Goal: Information Seeking & Learning: Learn about a topic

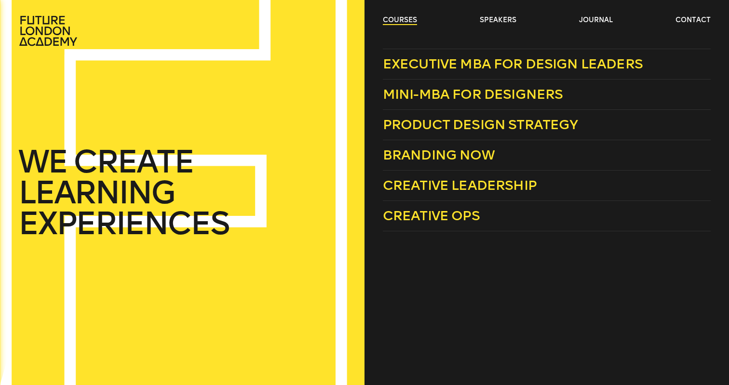
click at [407, 17] on link "courses" at bounding box center [400, 20] width 34 height 10
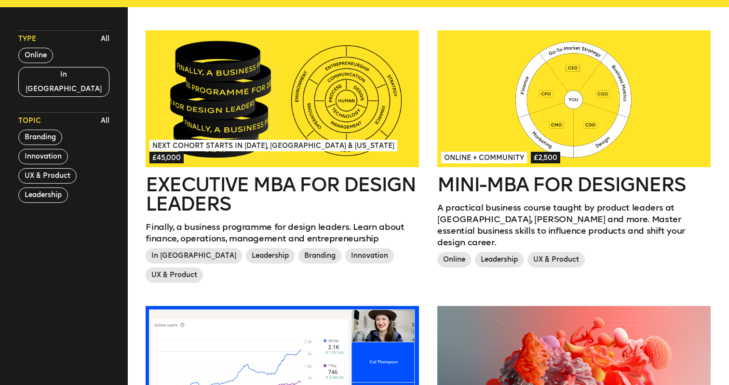
scroll to position [264, 0]
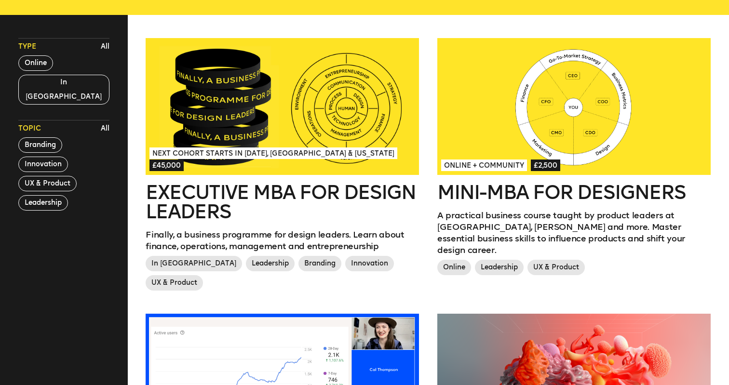
click at [294, 88] on div at bounding box center [282, 106] width 273 height 137
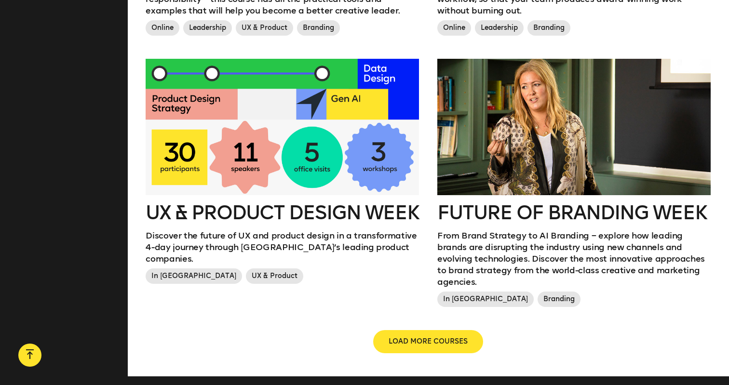
scroll to position [1062, 0]
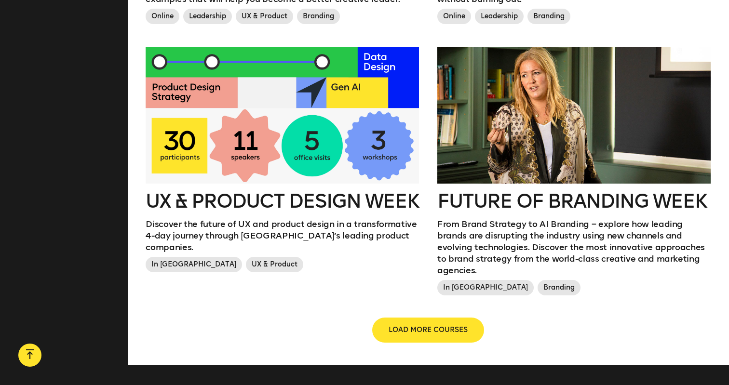
click at [416, 325] on span "LOAD MORE COURSES" at bounding box center [428, 330] width 79 height 10
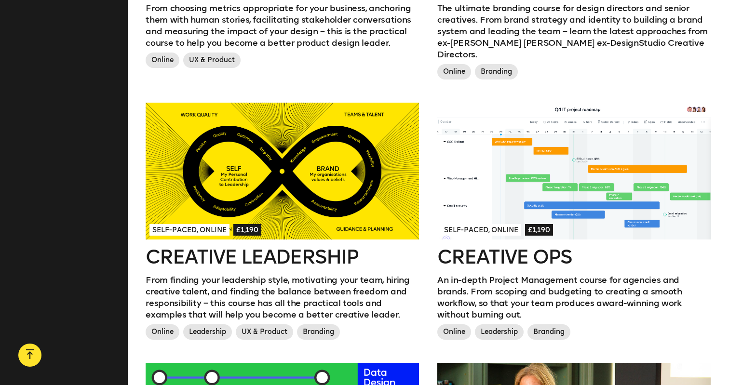
scroll to position [707, 0]
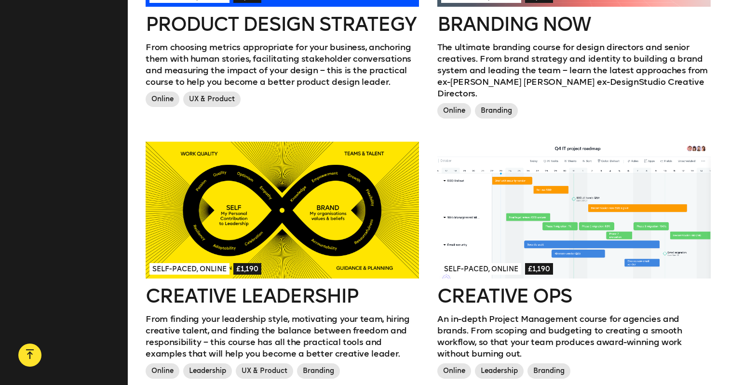
click at [250, 286] on h2 "Creative Leadership" at bounding box center [282, 295] width 273 height 19
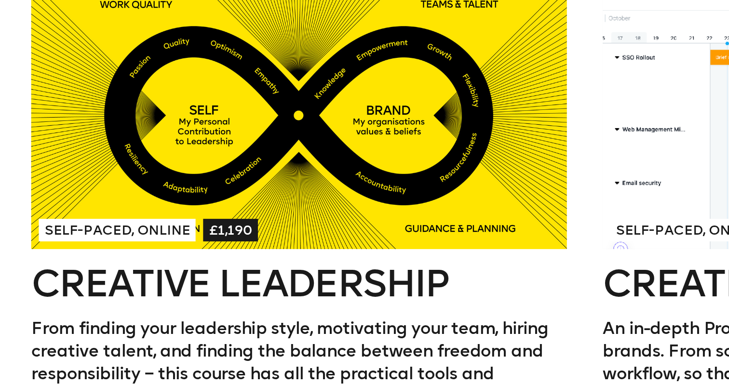
scroll to position [690, 0]
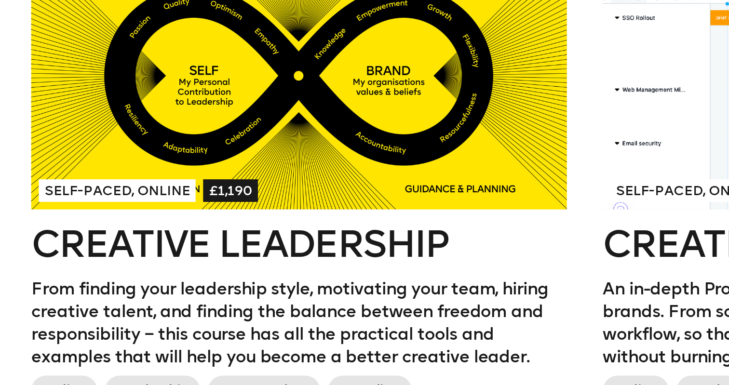
click at [146, 303] on h2 "Creative Leadership" at bounding box center [282, 312] width 273 height 19
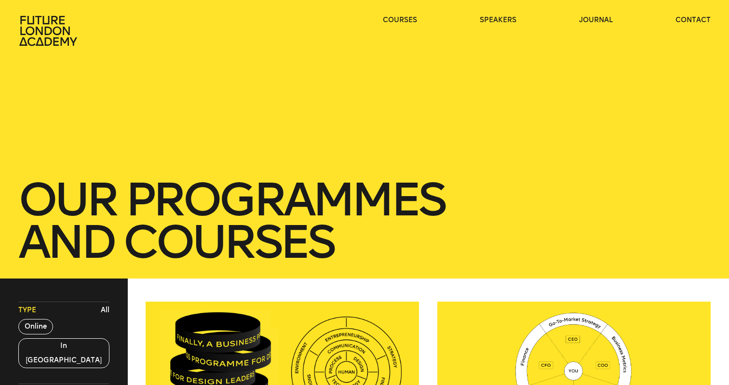
scroll to position [0, 0]
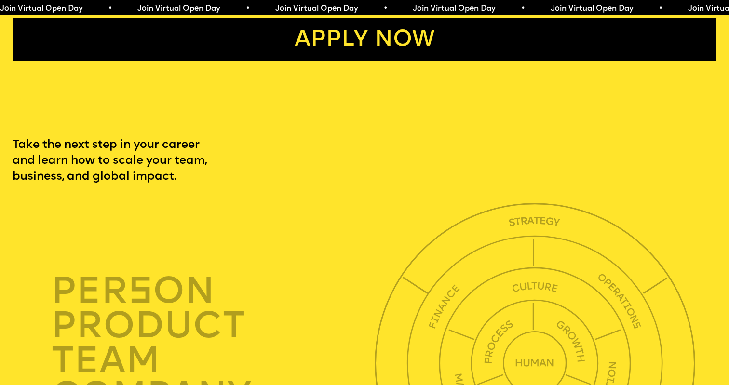
scroll to position [2100, 0]
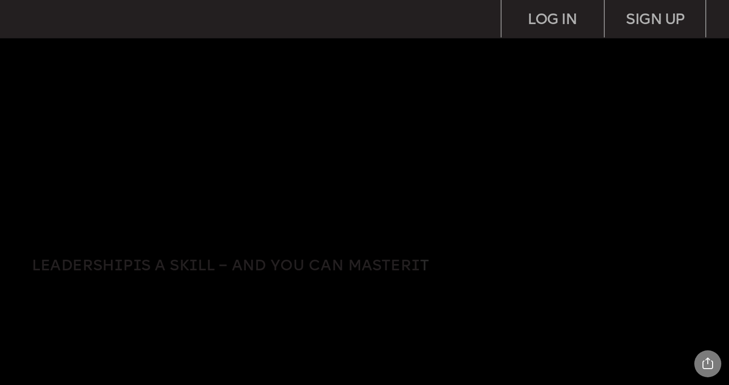
scroll to position [3, 0]
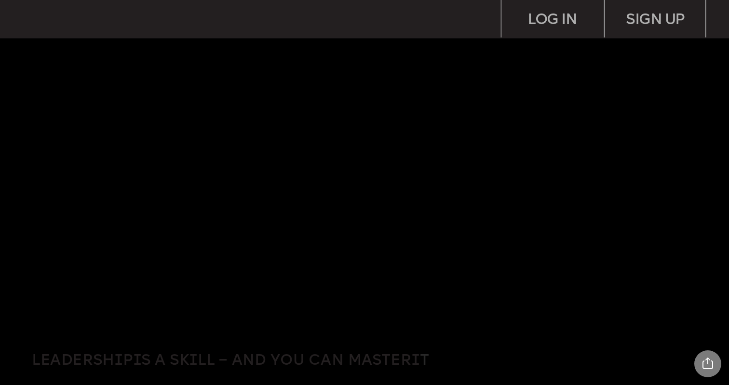
scroll to position [20, 0]
click at [461, 73] on img at bounding box center [377, 197] width 704 height 270
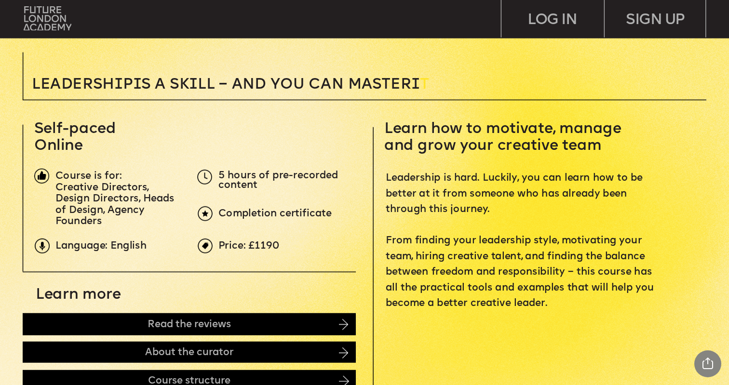
scroll to position [312, 0]
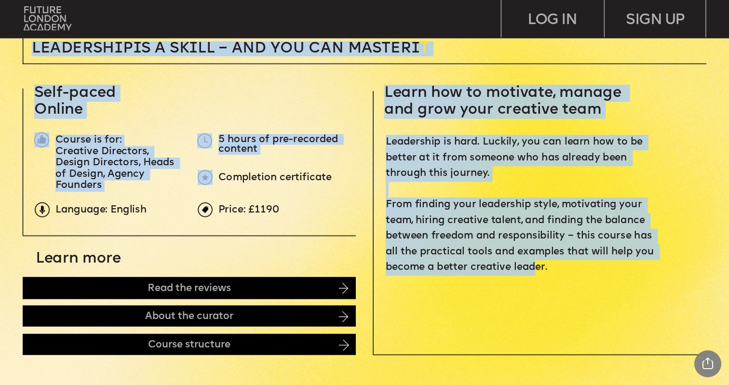
drag, startPoint x: 383, startPoint y: 88, endPoint x: 533, endPoint y: 257, distance: 225.7
click at [533, 257] on span "Leadership is hard. Luckily, you can learn how to be better at it from someone …" at bounding box center [521, 205] width 271 height 136
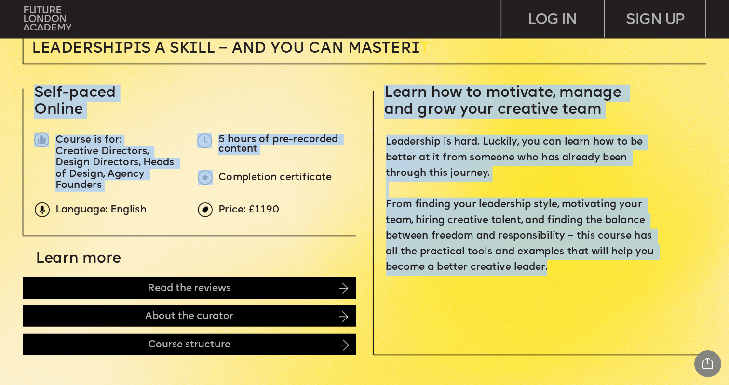
drag, startPoint x: 548, startPoint y: 262, endPoint x: 385, endPoint y: 90, distance: 237.7
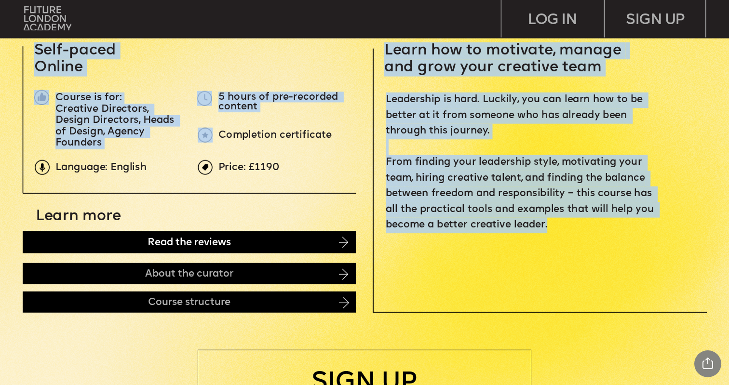
click at [292, 245] on div "Read the reviews" at bounding box center [189, 242] width 333 height 22
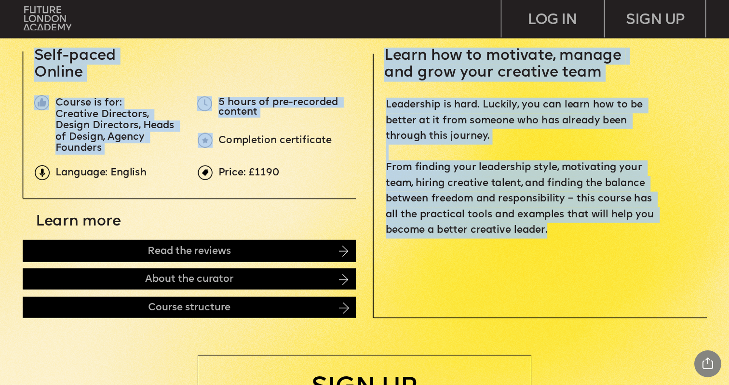
scroll to position [333, 0]
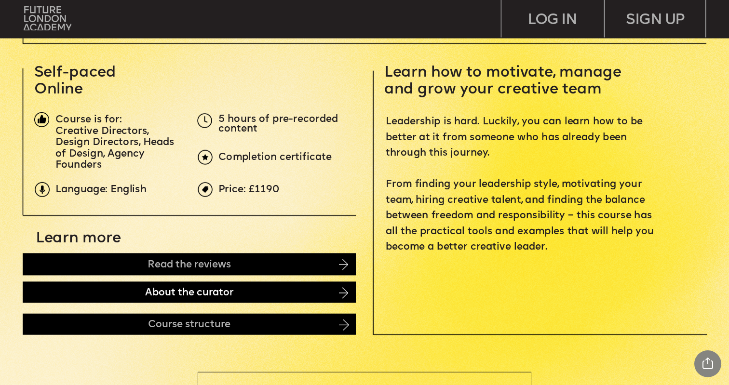
click at [302, 297] on div "About the curator" at bounding box center [189, 292] width 333 height 21
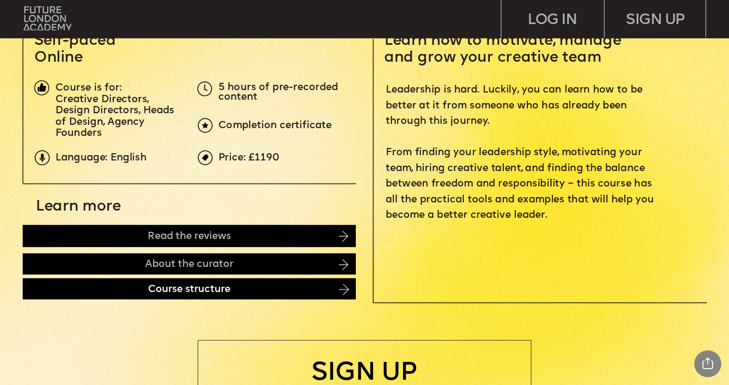
click at [289, 284] on div "Course structure" at bounding box center [189, 288] width 333 height 21
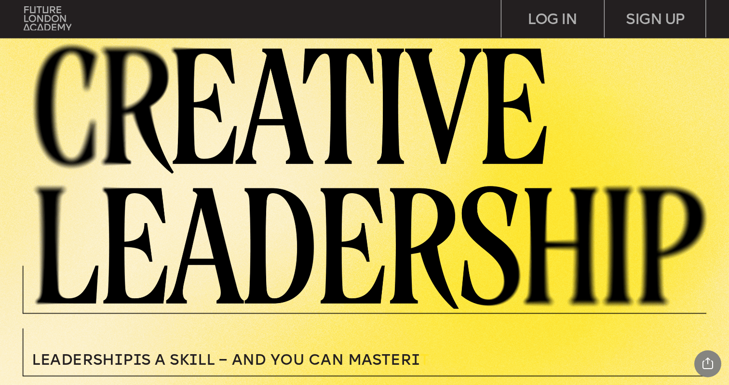
scroll to position [27, 0]
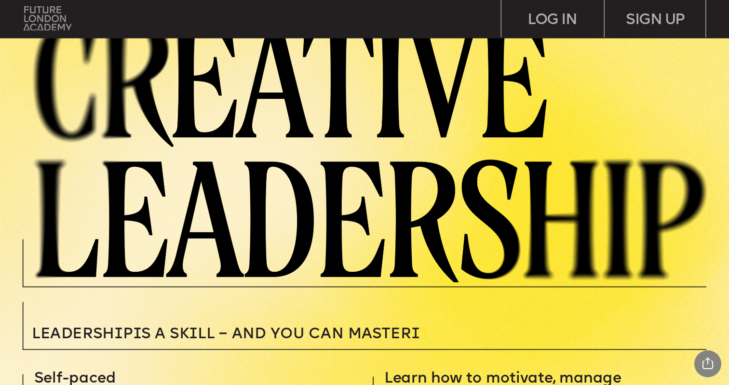
click at [30, 25] on img at bounding box center [48, 18] width 48 height 24
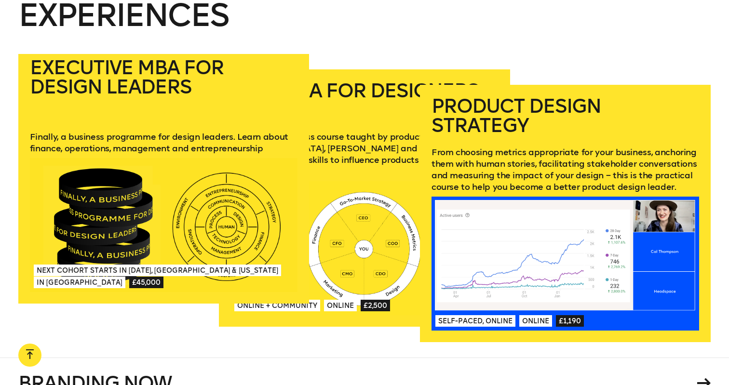
scroll to position [1391, 0]
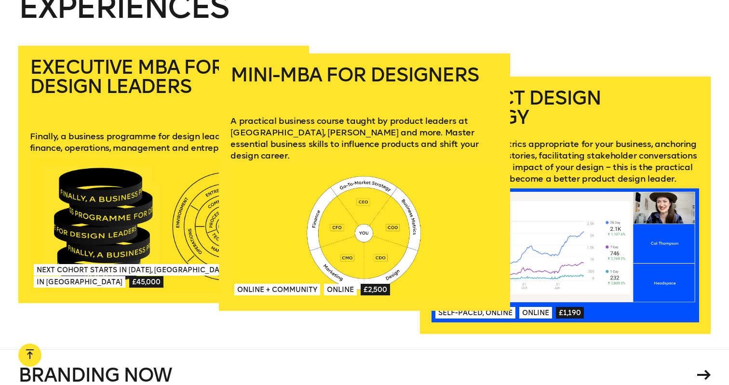
click at [377, 183] on div at bounding box center [364, 232] width 268 height 134
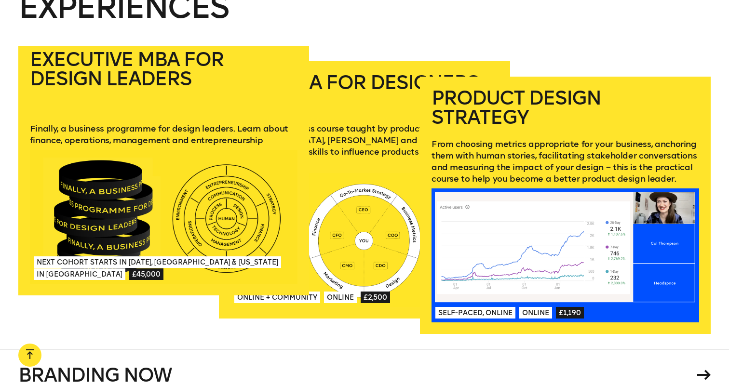
click at [162, 203] on div at bounding box center [164, 217] width 268 height 134
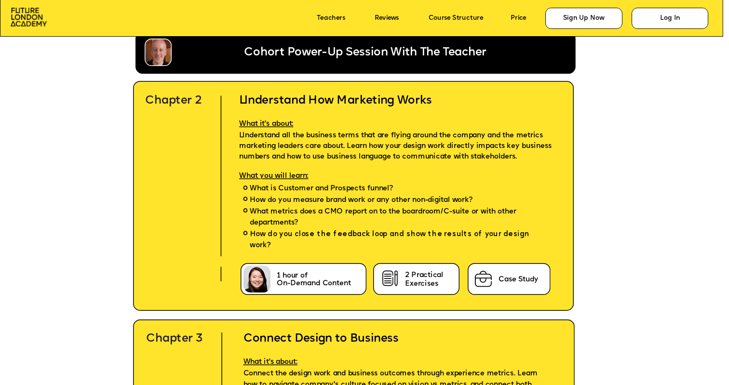
scroll to position [2497, 0]
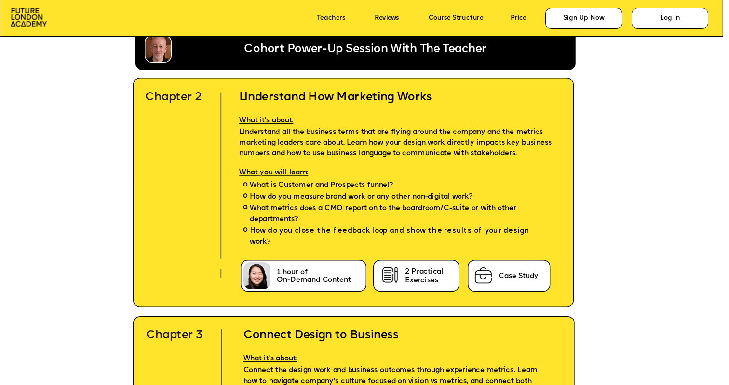
click at [388, 96] on h2 "Understand How Marketing Works" at bounding box center [400, 90] width 344 height 28
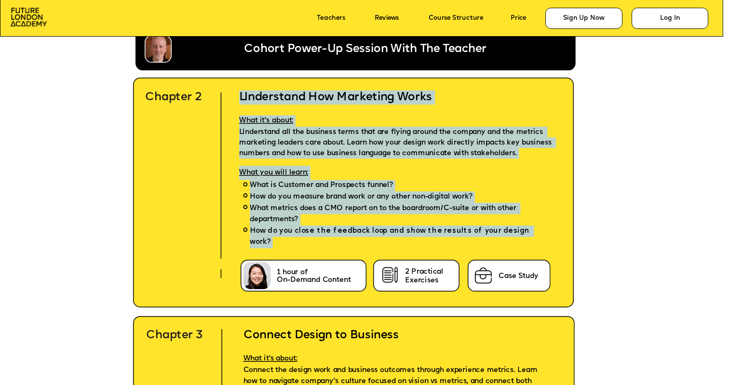
drag, startPoint x: 388, startPoint y: 96, endPoint x: 387, endPoint y: 228, distance: 132.1
click at [387, 228] on div "Understand How Marketing Works What it's about: Understand all the business ter…" at bounding box center [400, 176] width 344 height 201
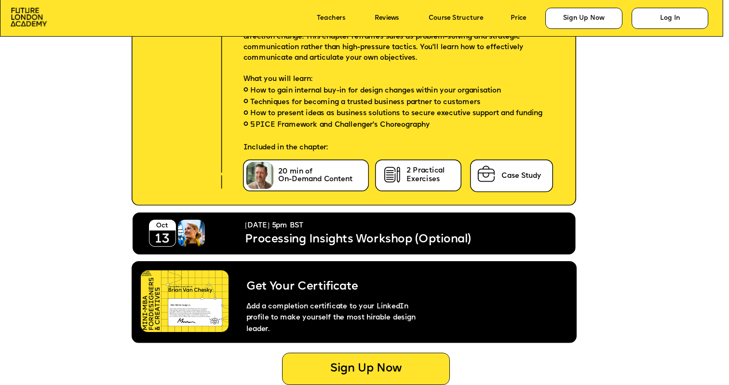
scroll to position [3917, 0]
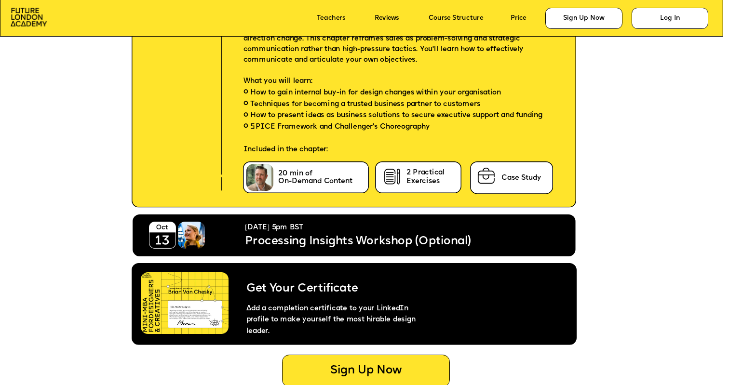
click at [324, 291] on span "Get Your Certificate" at bounding box center [302, 289] width 112 height 12
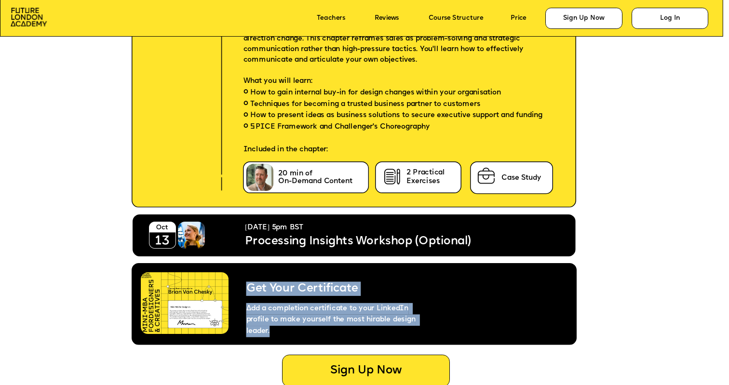
drag, startPoint x: 324, startPoint y: 291, endPoint x: 336, endPoint y: 310, distance: 23.0
click at [337, 310] on div "Get Your Certificate Add a completion certificate to your LinkedIn profile to m…" at bounding box center [332, 303] width 201 height 70
click at [360, 310] on span "Add a completion certificate to your LinkedIn profile to make yourself the most…" at bounding box center [332, 320] width 172 height 30
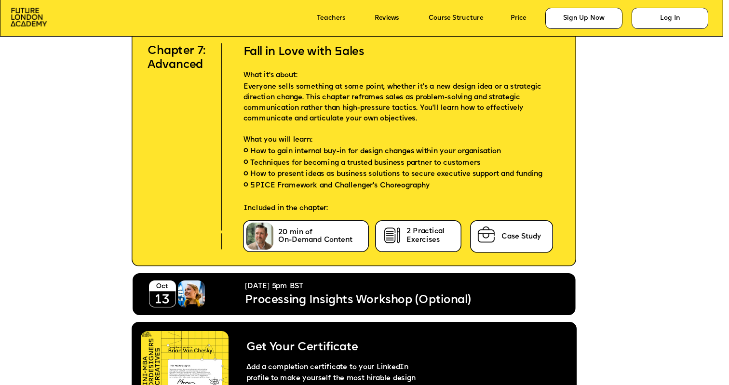
scroll to position [3835, 0]
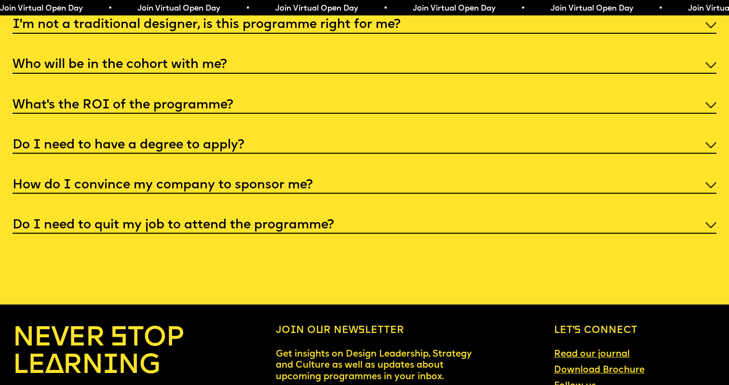
scroll to position [3891, 0]
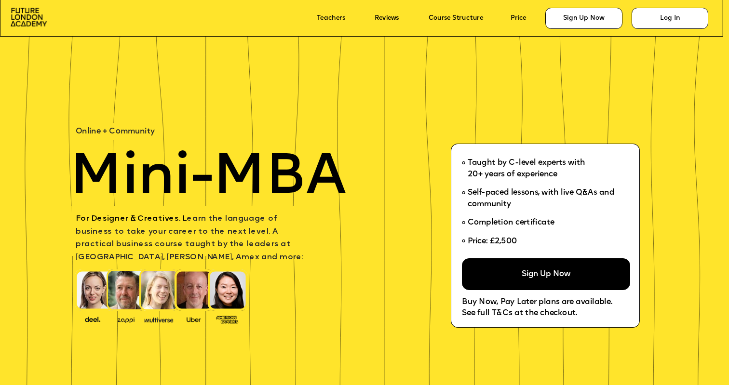
scroll to position [3835, 0]
